Goal: Transaction & Acquisition: Purchase product/service

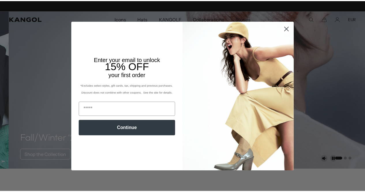
scroll to position [0, 119]
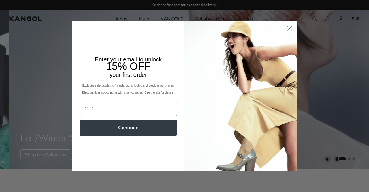
click at [288, 27] on circle "Close dialog" at bounding box center [290, 28] width 10 height 10
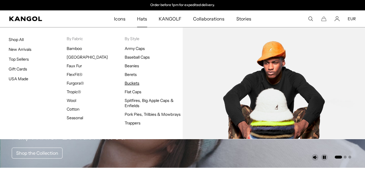
click at [130, 83] on link "Buckets" at bounding box center [132, 82] width 15 height 5
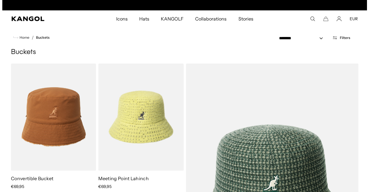
scroll to position [0, 119]
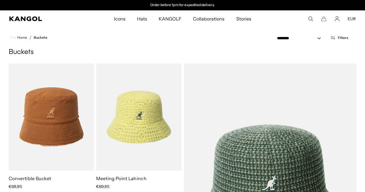
click at [334, 37] on icon "Open filters" at bounding box center [332, 37] width 5 height 5
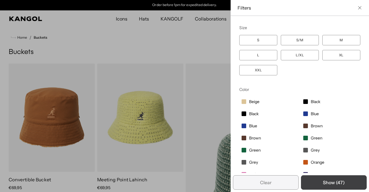
click at [328, 184] on button "Show ( 47 )" at bounding box center [334, 182] width 66 height 14
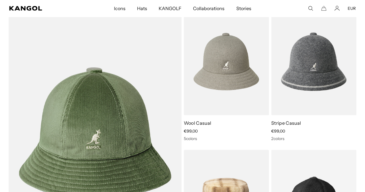
scroll to position [0, 0]
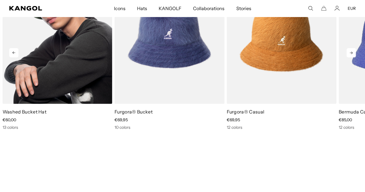
click at [45, 62] on img "1 of 10" at bounding box center [58, 35] width 110 height 138
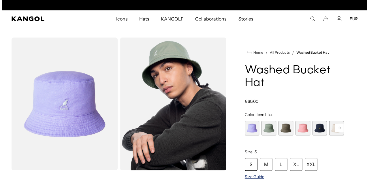
scroll to position [0, 119]
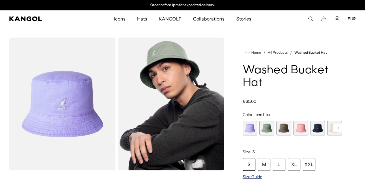
click at [262, 179] on span "Size Guide" at bounding box center [253, 176] width 20 height 5
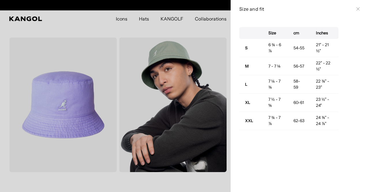
scroll to position [0, 0]
